Goal: Entertainment & Leisure: Consume media (video, audio)

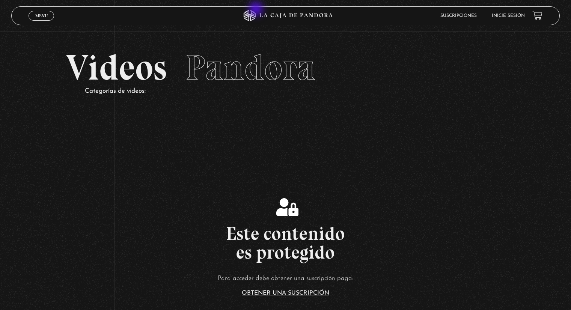
scroll to position [150, 0]
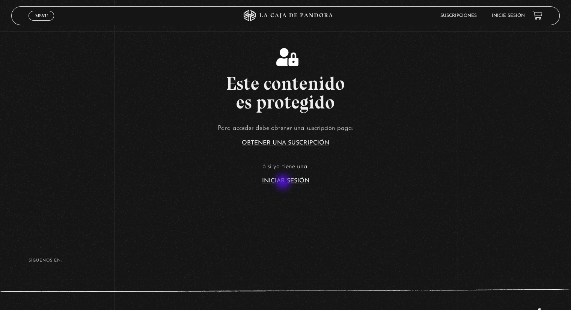
click at [284, 183] on link "Iniciar Sesión" at bounding box center [285, 181] width 47 height 6
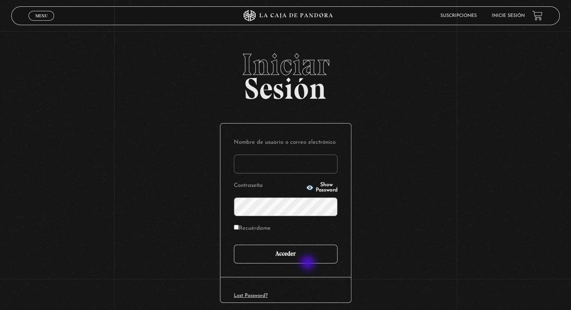
type input "yacuna@castillo.cr"
click at [307, 256] on input "Acceder" at bounding box center [286, 254] width 104 height 19
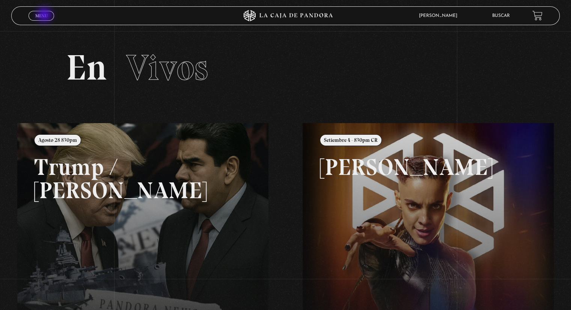
click at [45, 15] on span "Menu" at bounding box center [41, 16] width 12 height 5
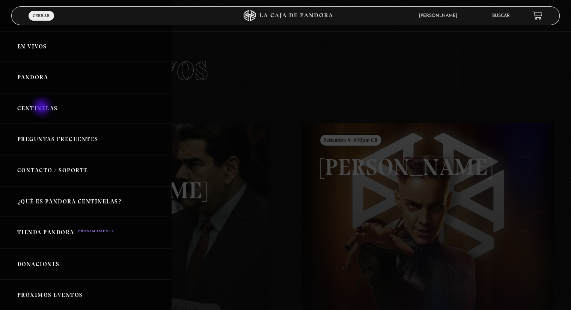
click at [42, 108] on link "Centinelas" at bounding box center [85, 108] width 171 height 31
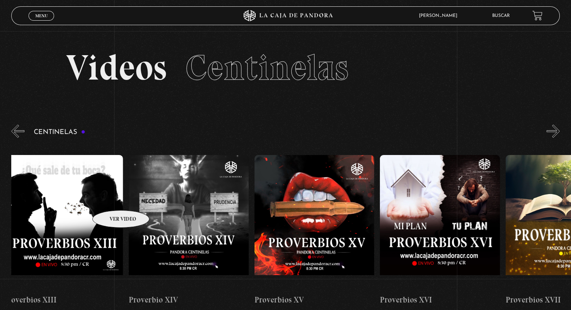
scroll to position [0, 1867]
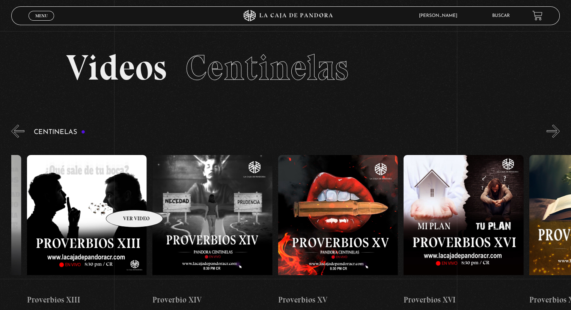
drag, startPoint x: 498, startPoint y: 218, endPoint x: 125, endPoint y: 199, distance: 373.5
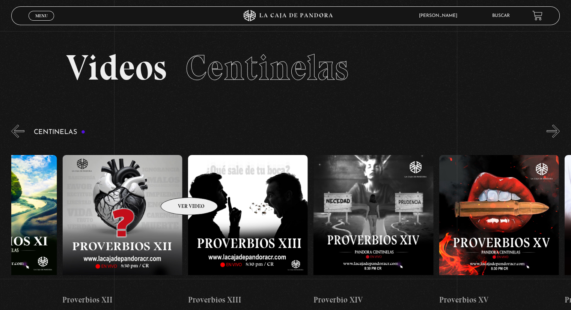
scroll to position [0, 1406]
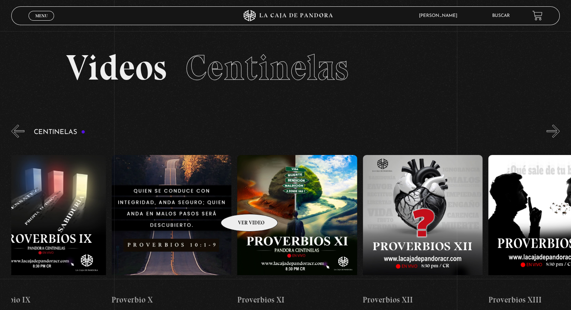
drag, startPoint x: 147, startPoint y: 191, endPoint x: 239, endPoint y: 203, distance: 93.0
click at [305, 184] on figure at bounding box center [297, 222] width 120 height 135
